Goal: Find specific page/section: Find specific page/section

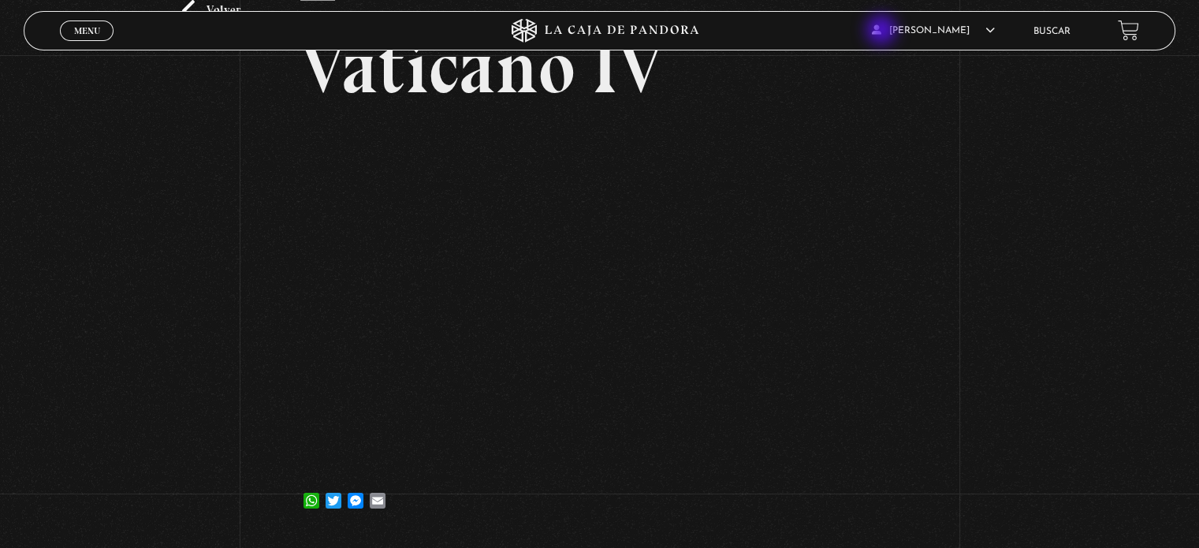
scroll to position [110, 0]
click at [1066, 36] on li "Buscar" at bounding box center [1052, 31] width 37 height 24
click at [1060, 35] on link "Buscar" at bounding box center [1052, 31] width 37 height 9
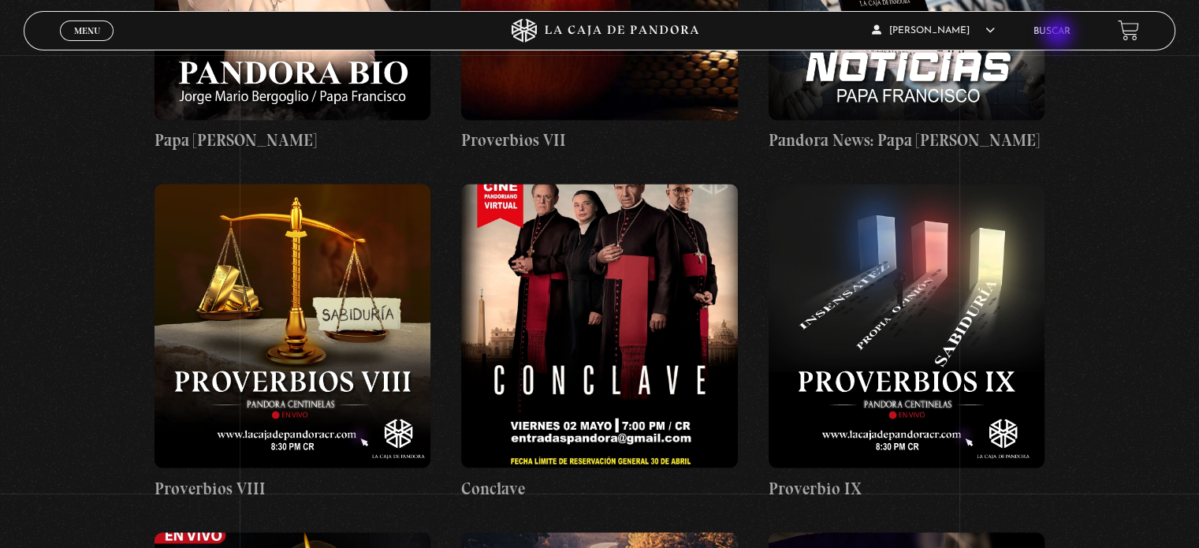
scroll to position [2664, 0]
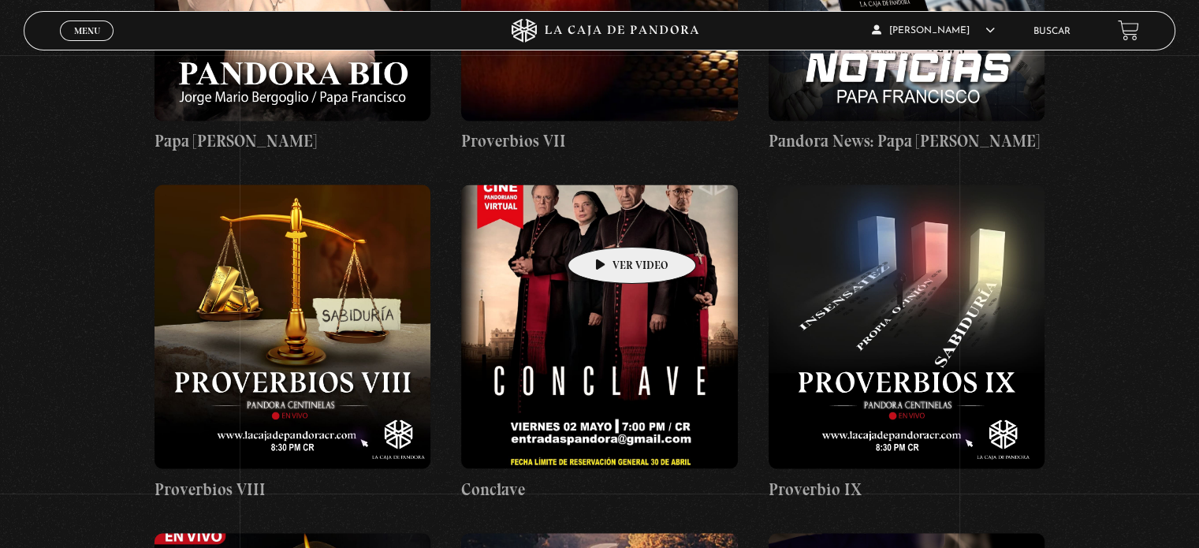
click at [607, 223] on figure at bounding box center [599, 327] width 276 height 284
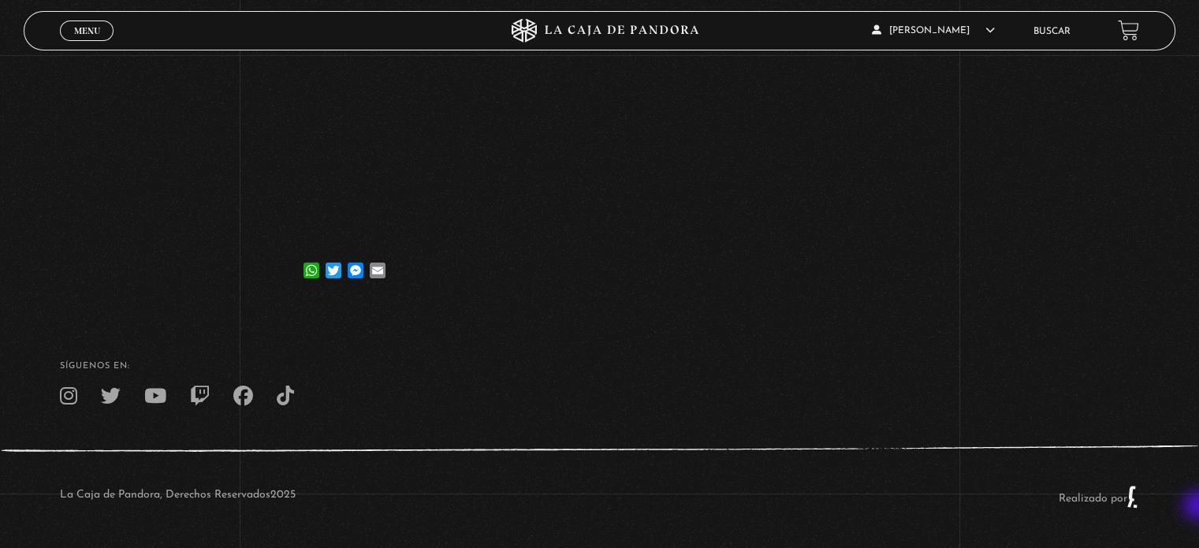
scroll to position [218, 0]
